Goal: Find specific page/section: Find specific page/section

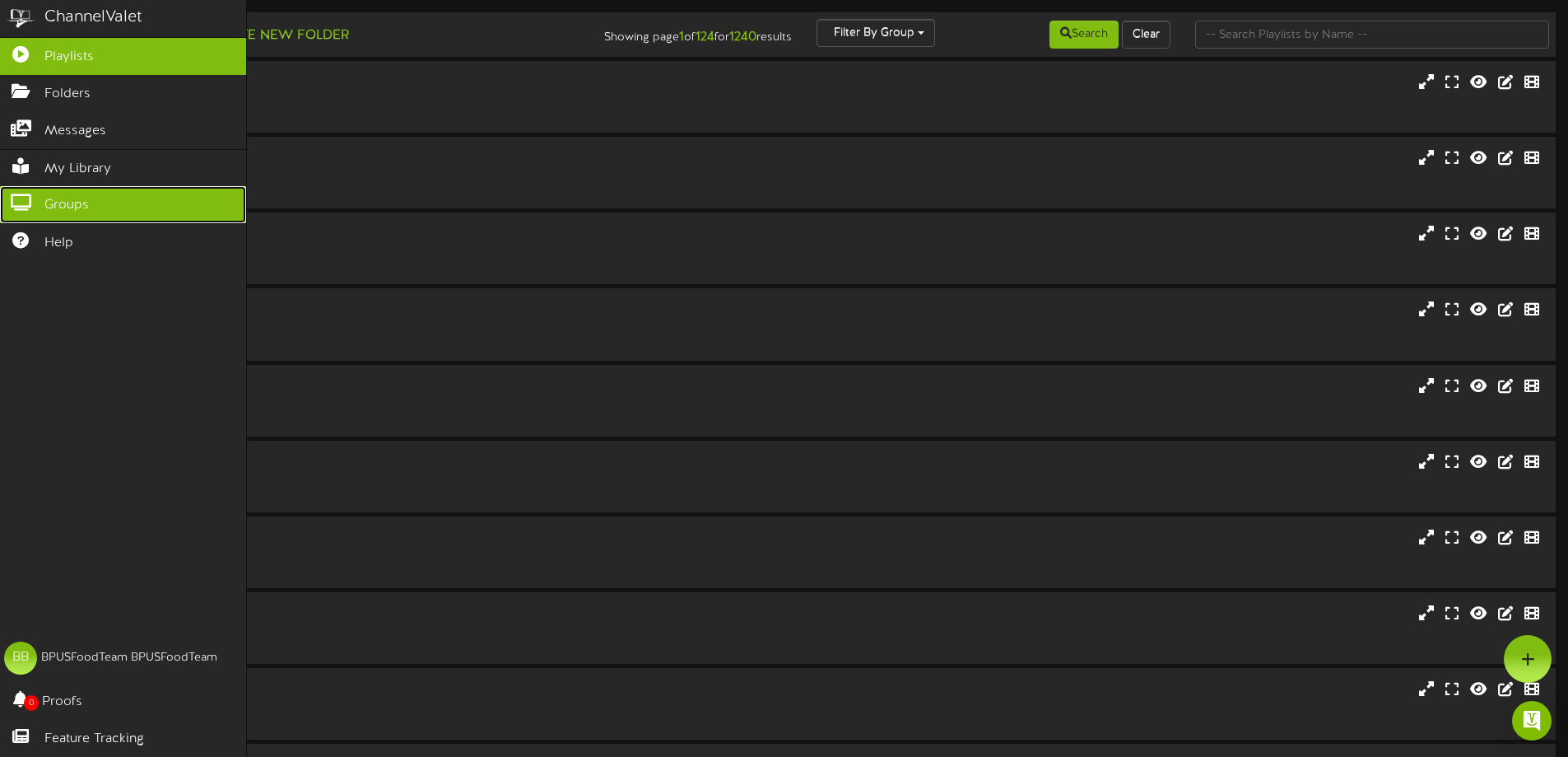
click at [35, 202] on icon at bounding box center [20, 201] width 41 height 12
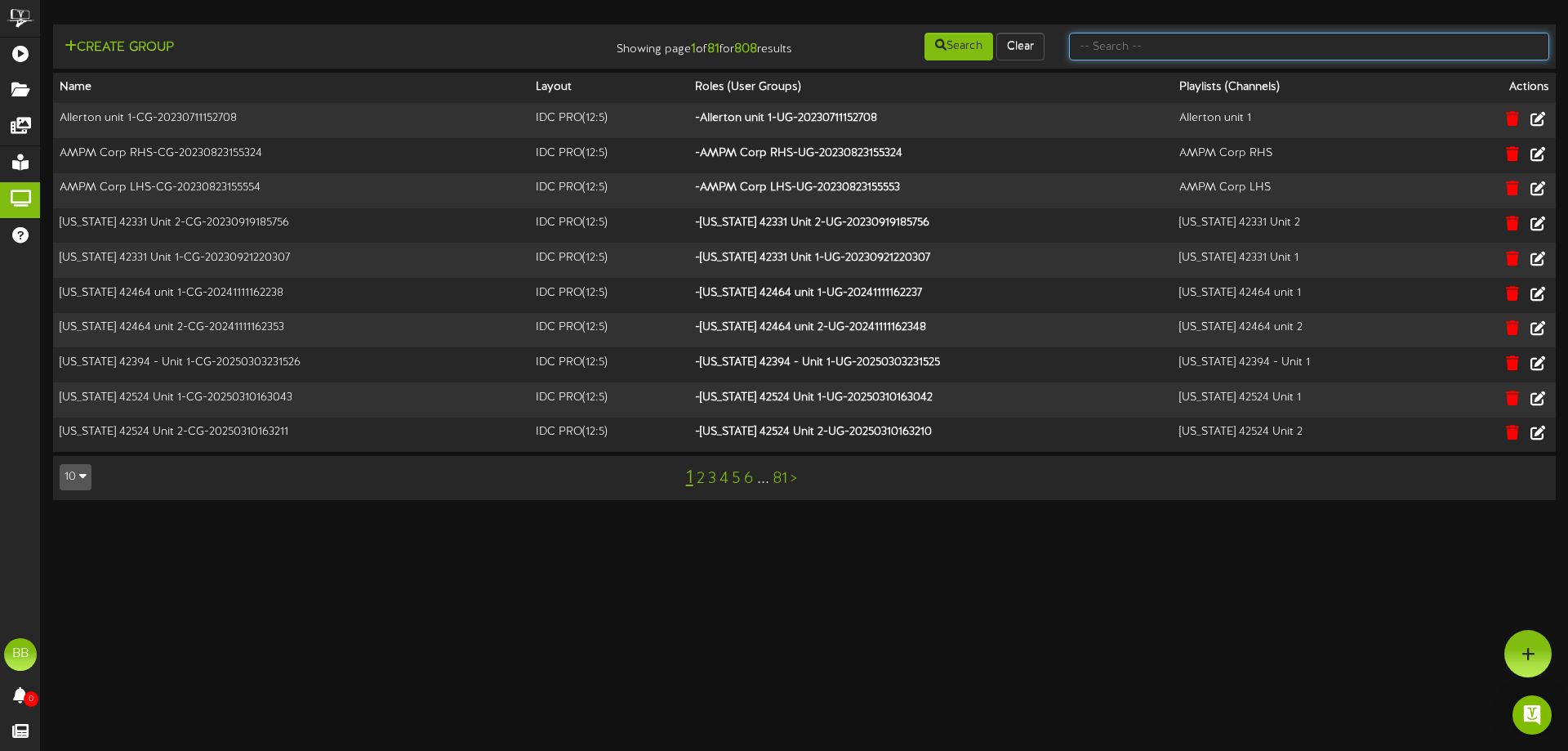
click at [1153, 53] on input "text" at bounding box center [1309, 47] width 480 height 28
type input "BP"
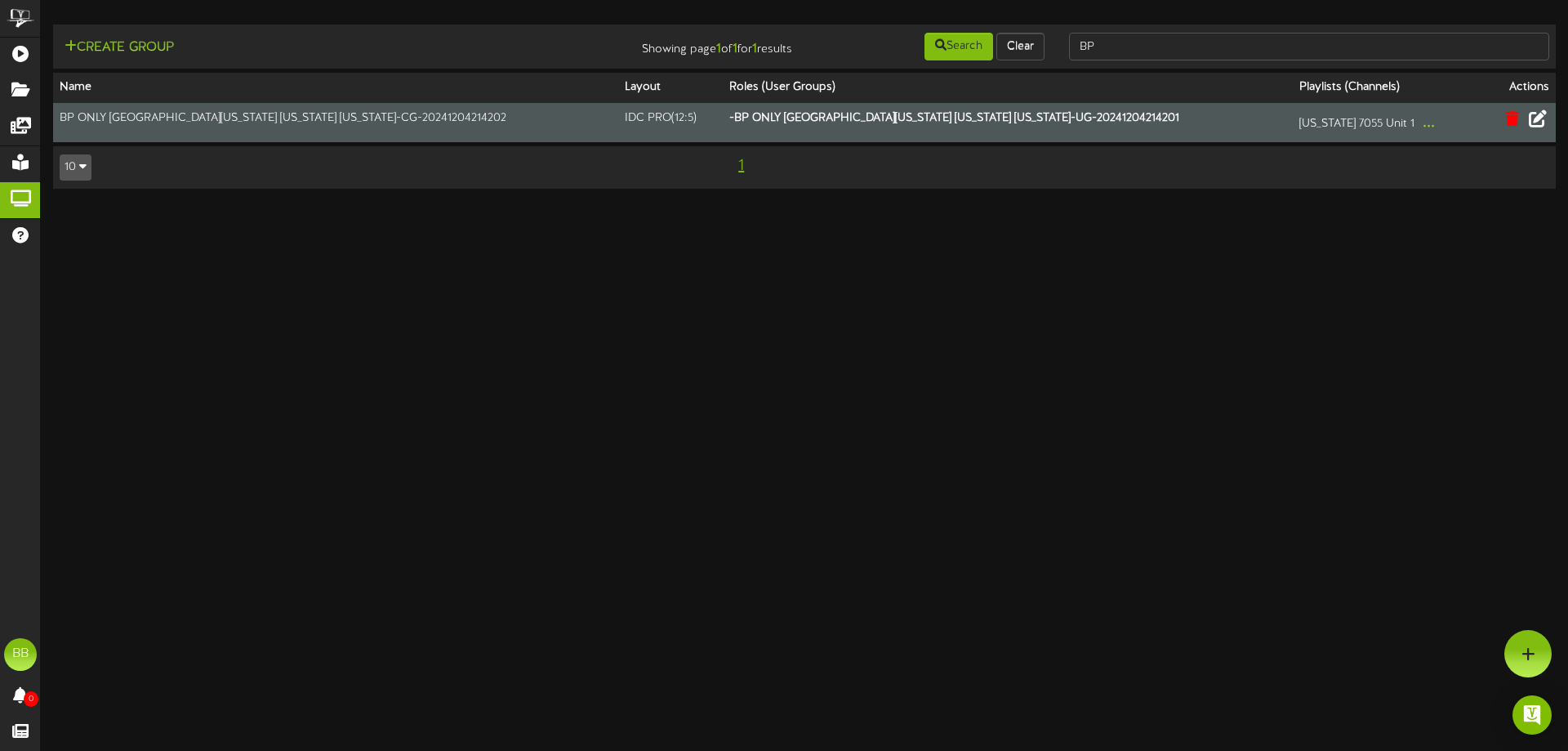
click at [1537, 121] on icon at bounding box center [1537, 118] width 18 height 18
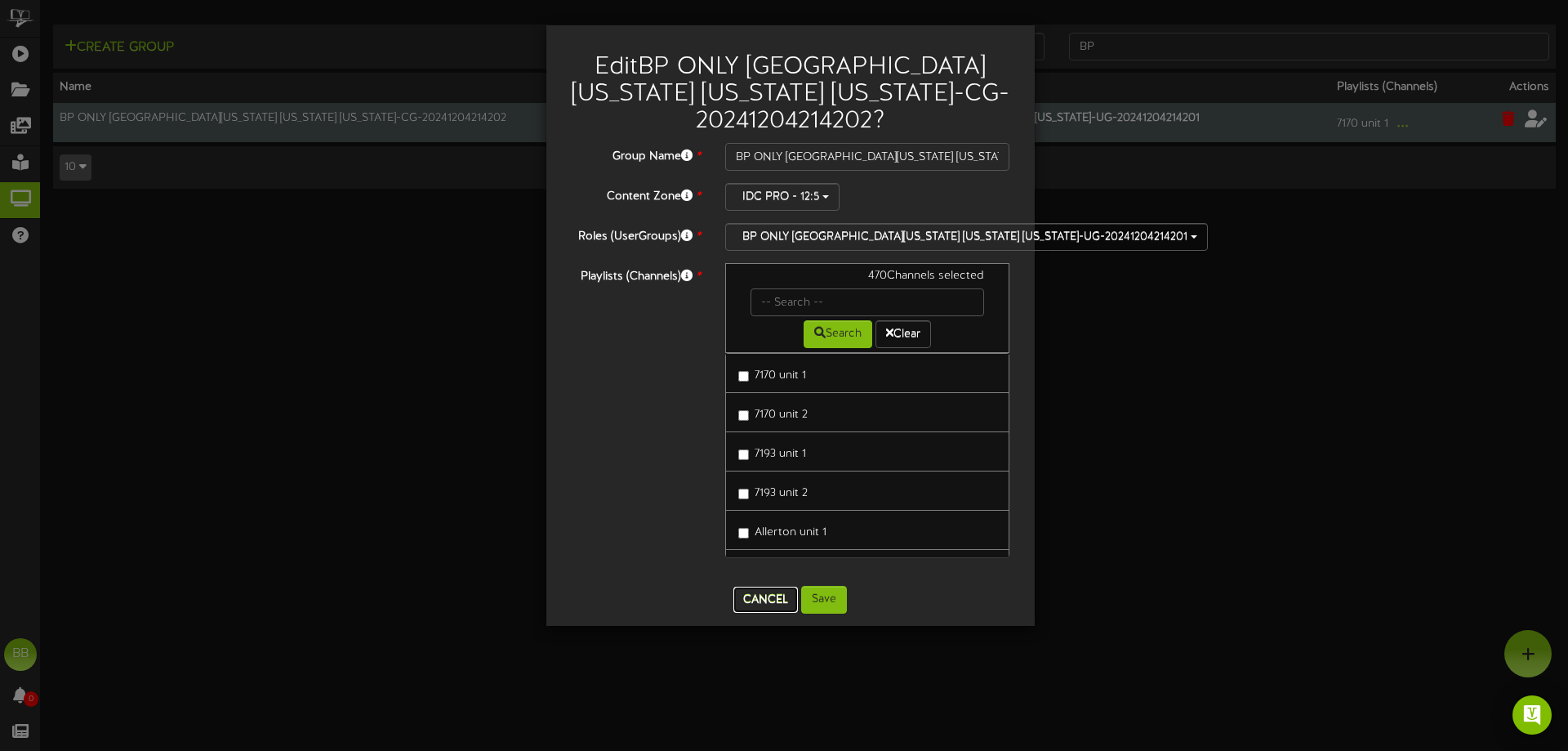
click at [759, 594] on button "Cancel" at bounding box center [765, 600] width 64 height 26
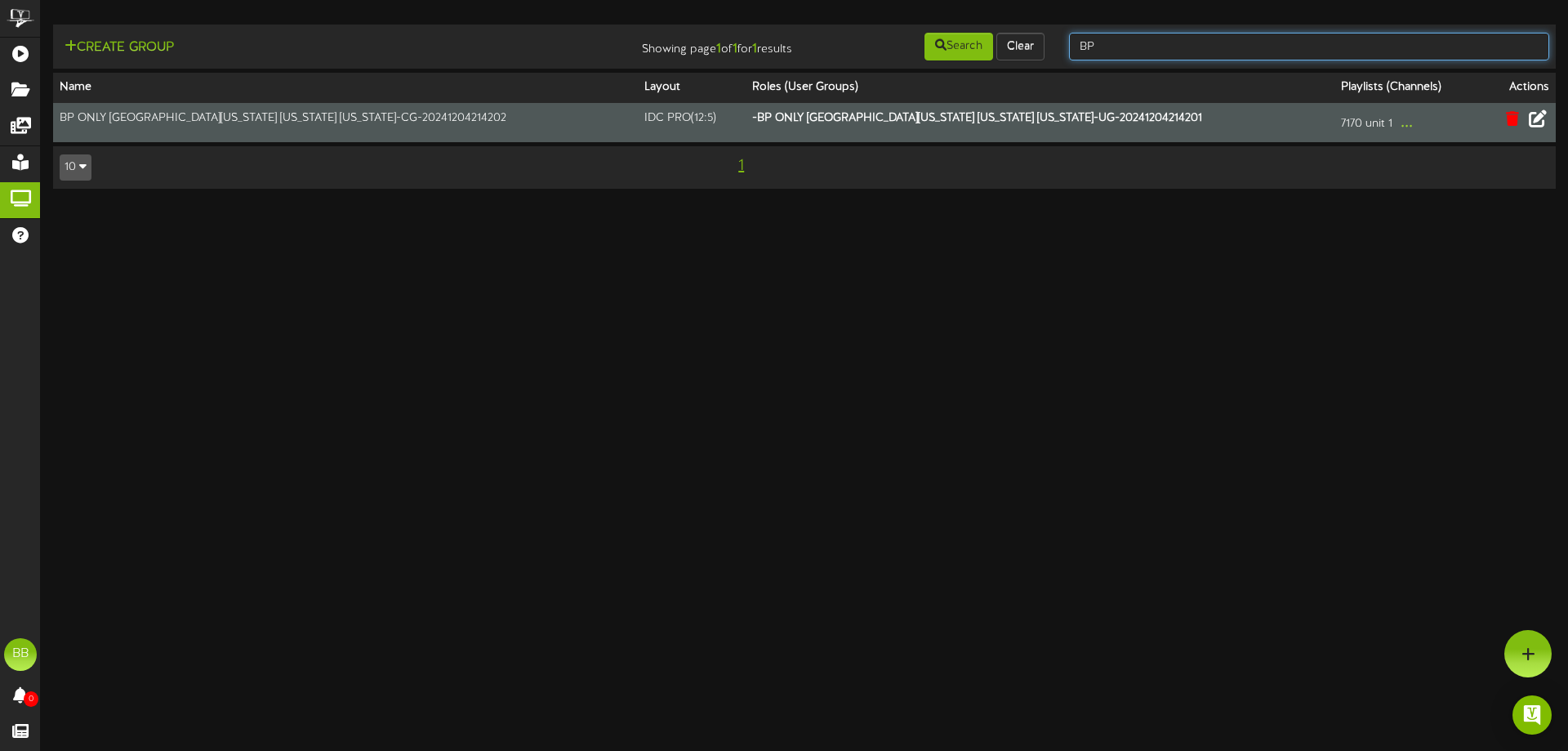
drag, startPoint x: 1103, startPoint y: 50, endPoint x: 1081, endPoint y: 42, distance: 23.4
click at [1081, 42] on input "BP" at bounding box center [1309, 47] width 480 height 28
type input "TFC"
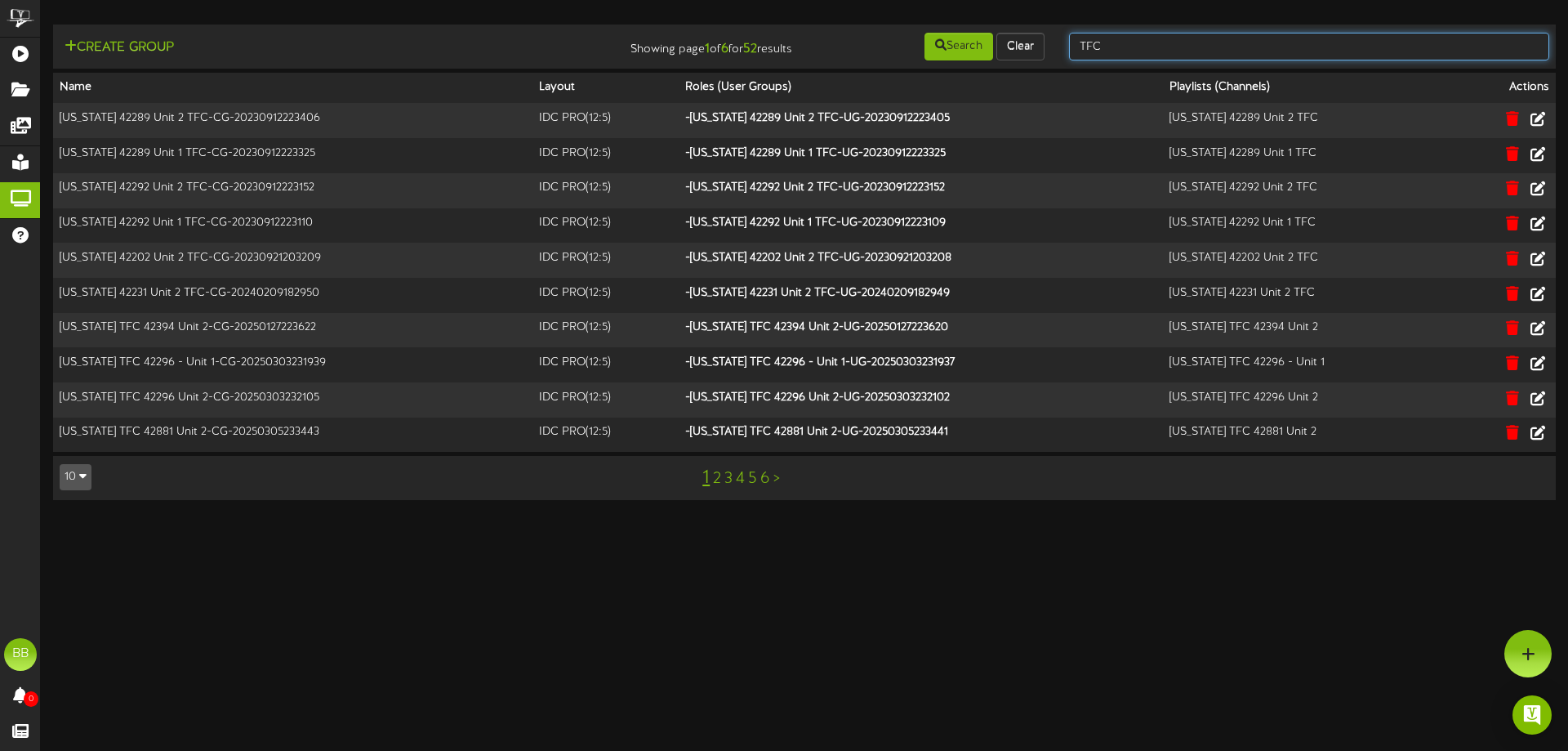
click at [1106, 41] on input "TFC" at bounding box center [1309, 47] width 480 height 28
type input "TFC South"
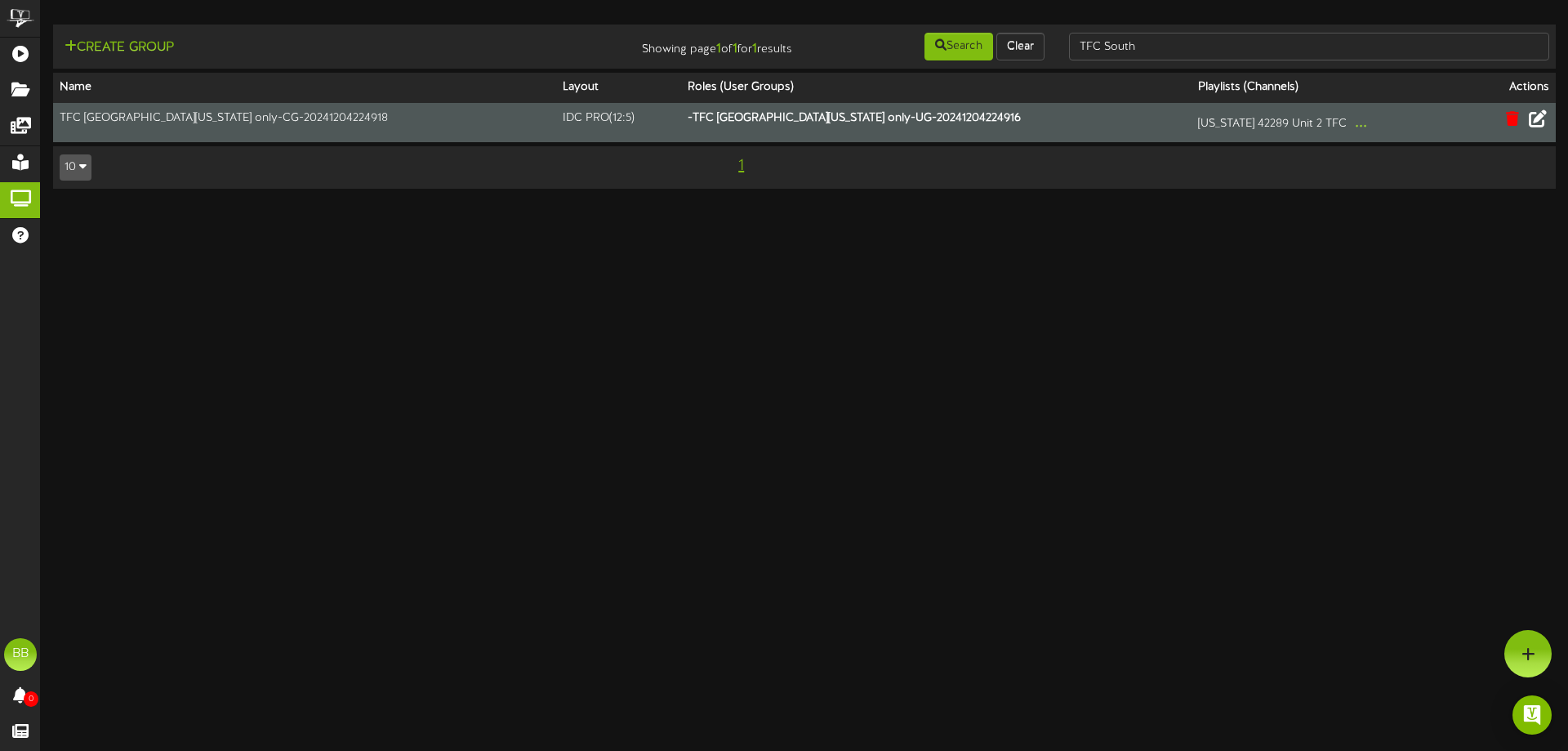
click at [1532, 121] on icon at bounding box center [1537, 118] width 18 height 18
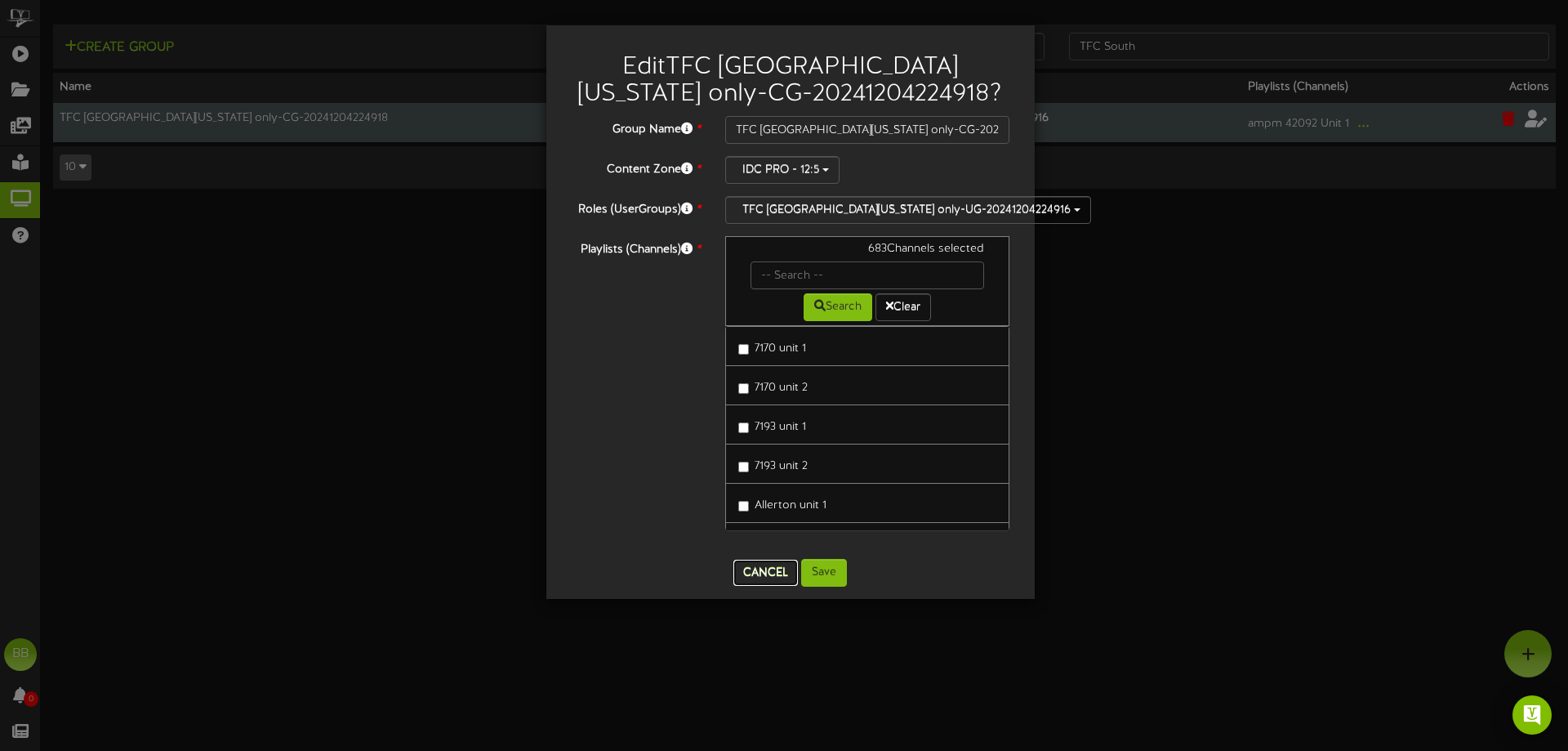
click at [769, 580] on button "Cancel" at bounding box center [765, 573] width 64 height 26
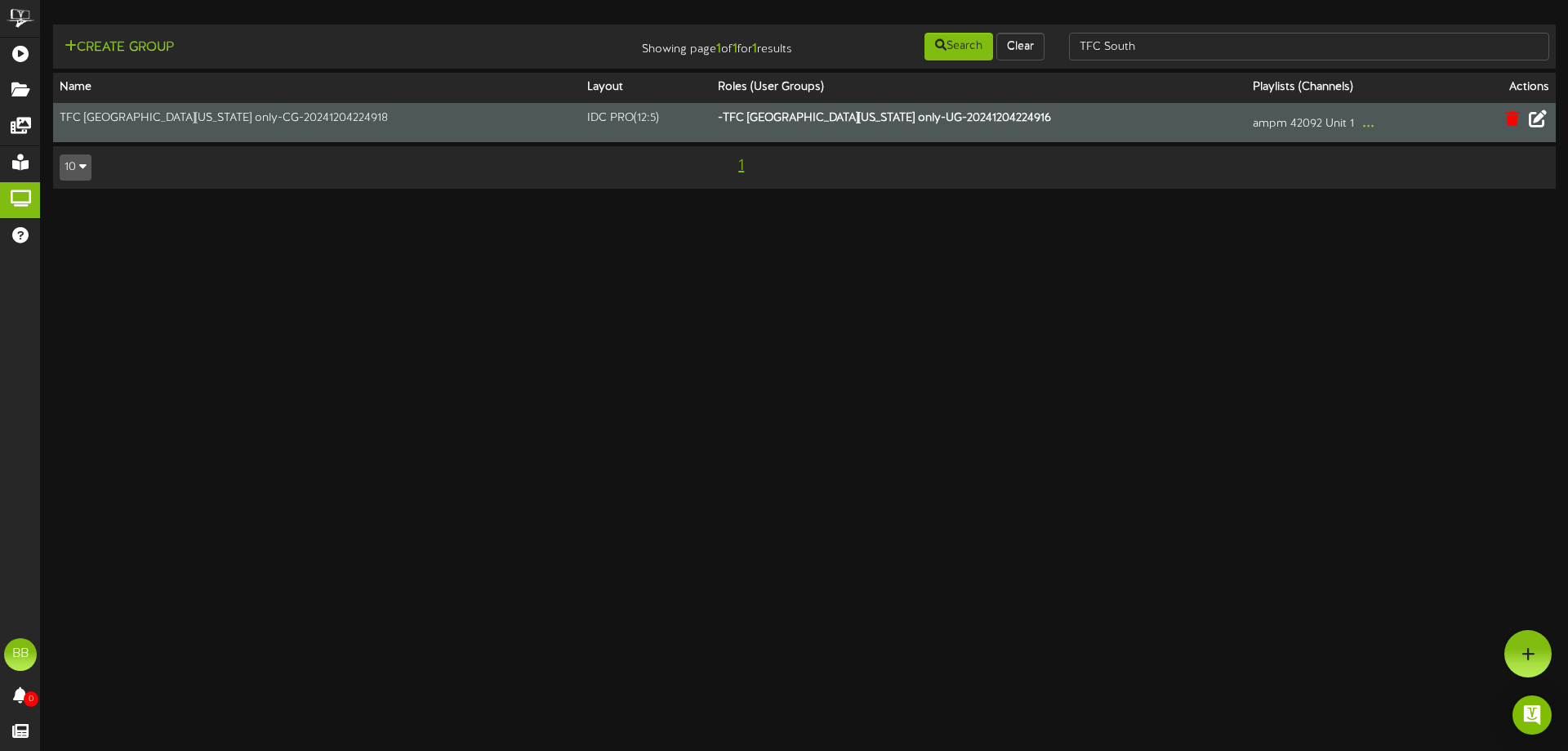
click at [1544, 118] on icon at bounding box center [1537, 118] width 18 height 18
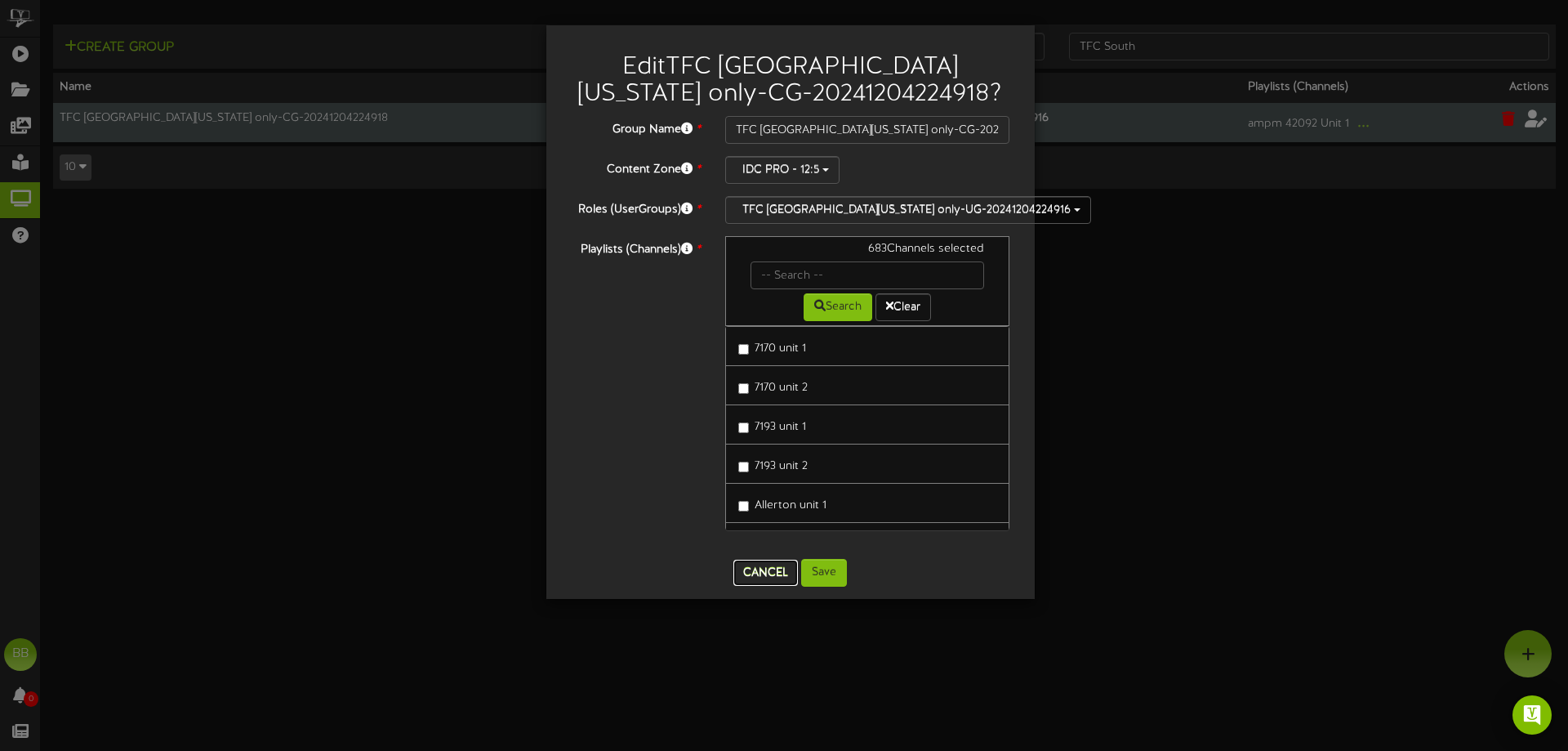
click at [766, 567] on button "Cancel" at bounding box center [765, 573] width 64 height 26
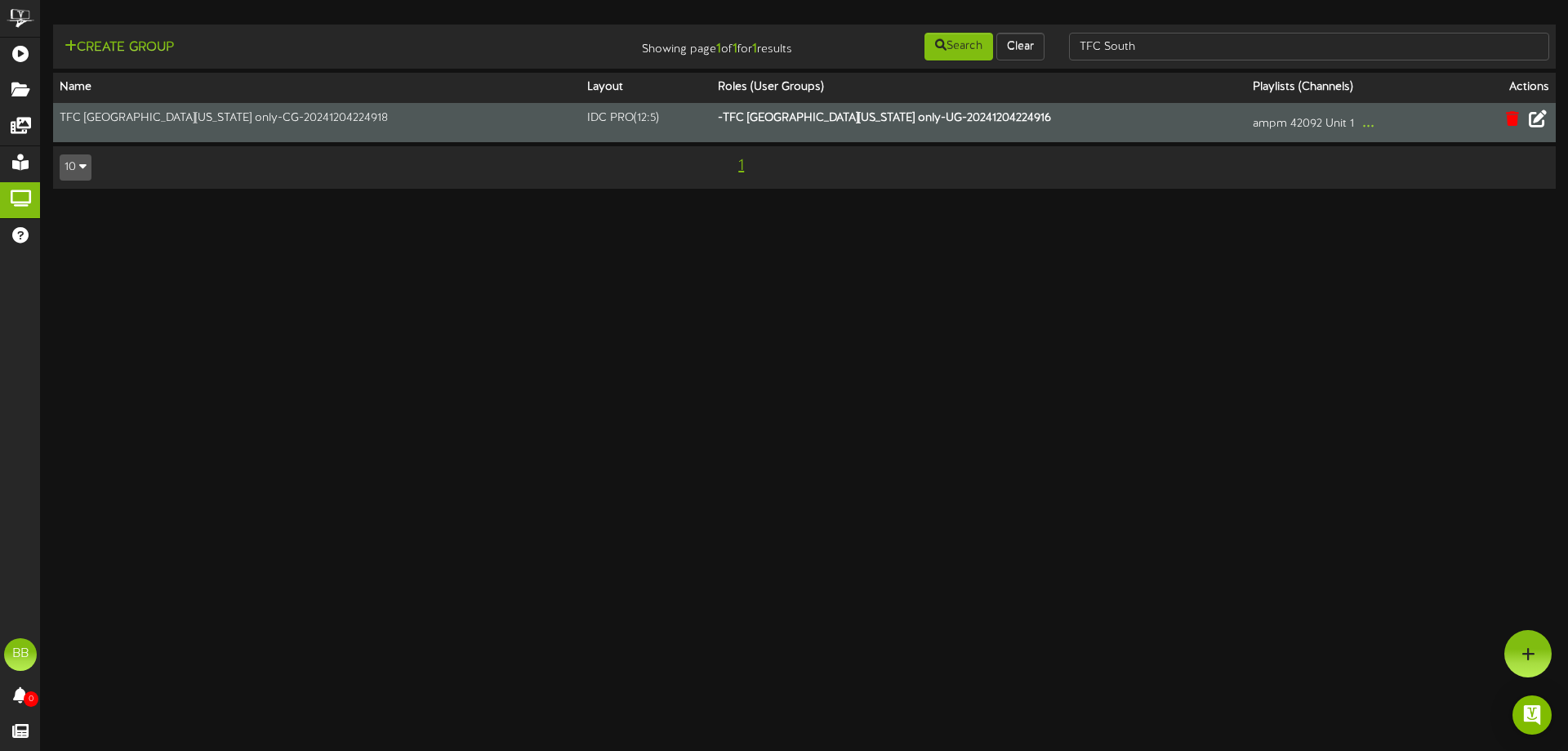
click at [1536, 121] on icon at bounding box center [1537, 118] width 18 height 18
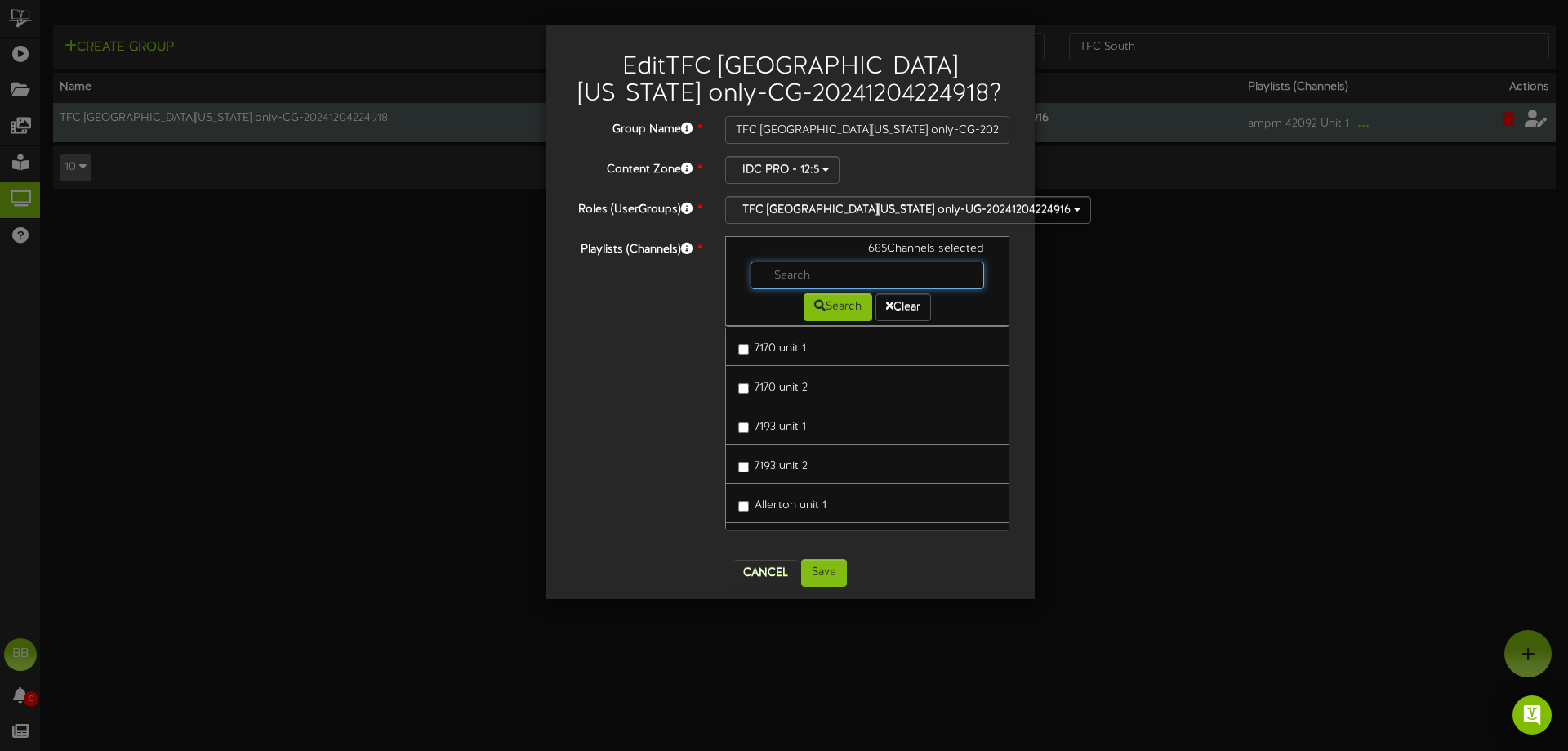
click at [781, 280] on input "text" at bounding box center [868, 276] width 234 height 28
type input "42851"
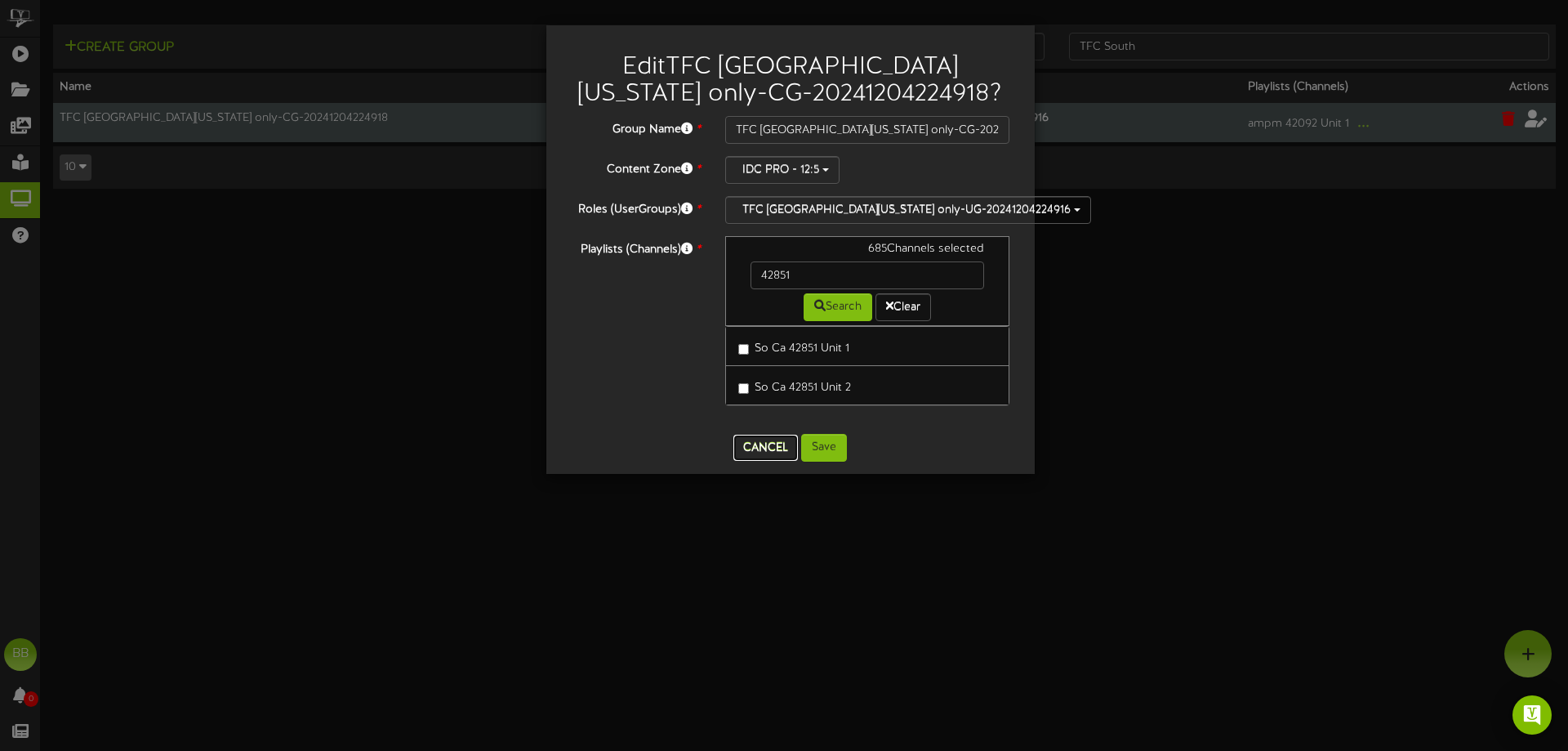
click at [771, 445] on button "Cancel" at bounding box center [765, 448] width 64 height 26
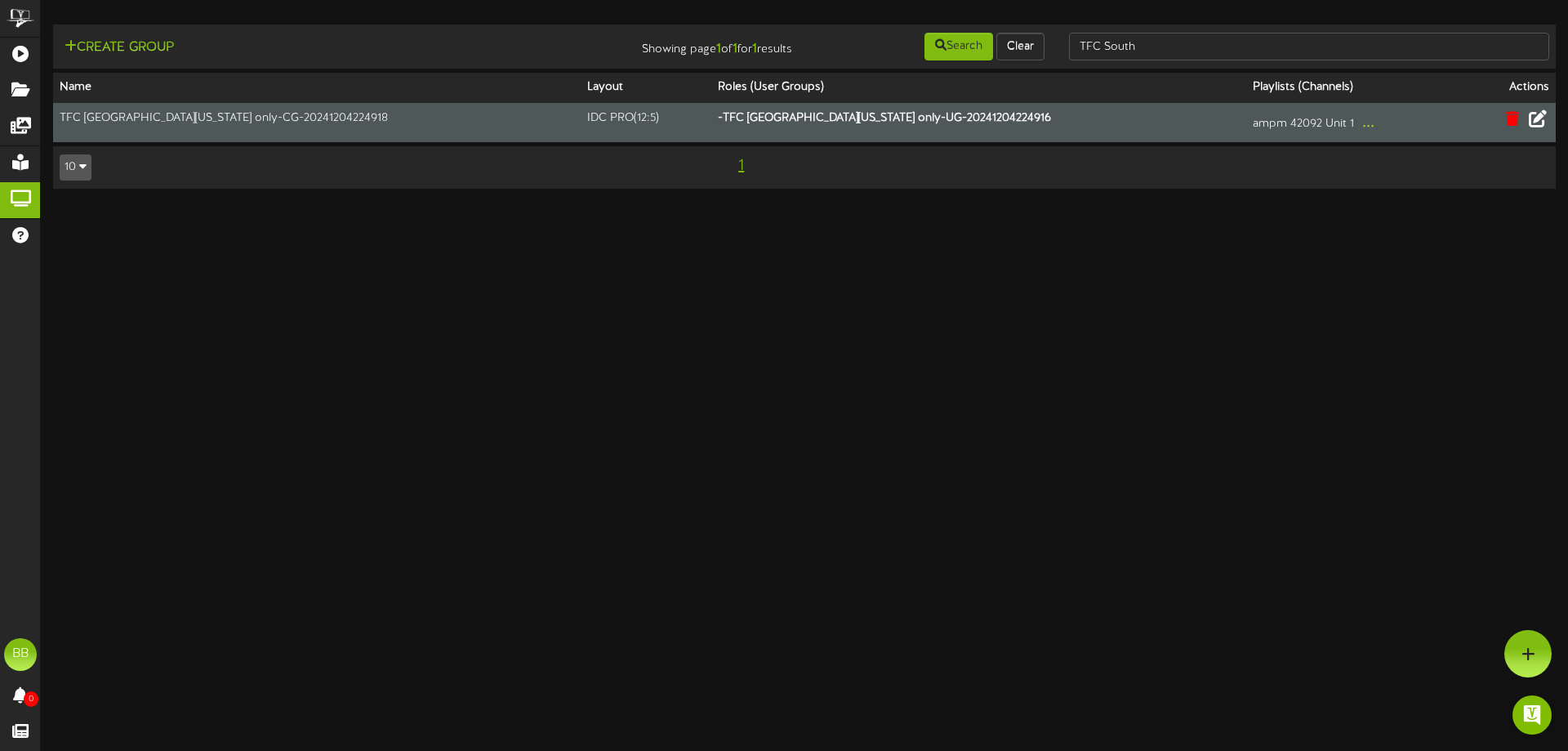
click at [1536, 122] on icon at bounding box center [1537, 118] width 18 height 18
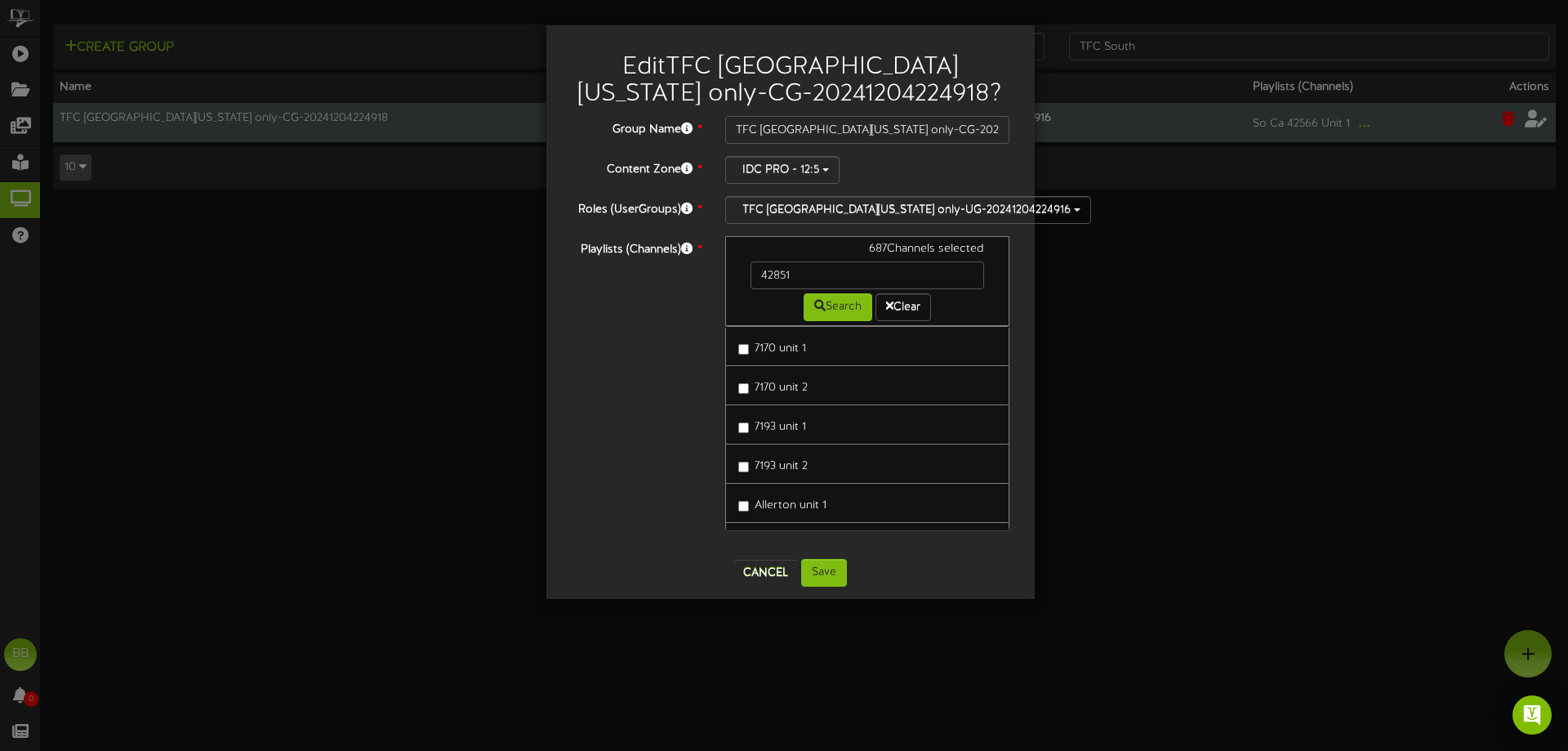
drag, startPoint x: 436, startPoint y: 357, endPoint x: 443, endPoint y: 364, distance: 9.9
click at [441, 361] on div "Edit TFC [GEOGRAPHIC_DATA][US_STATE] only-CG-20241204224918 ? Group Name * TFC …" at bounding box center [784, 375] width 1568 height 751
